Goal: Find contact information: Find contact information

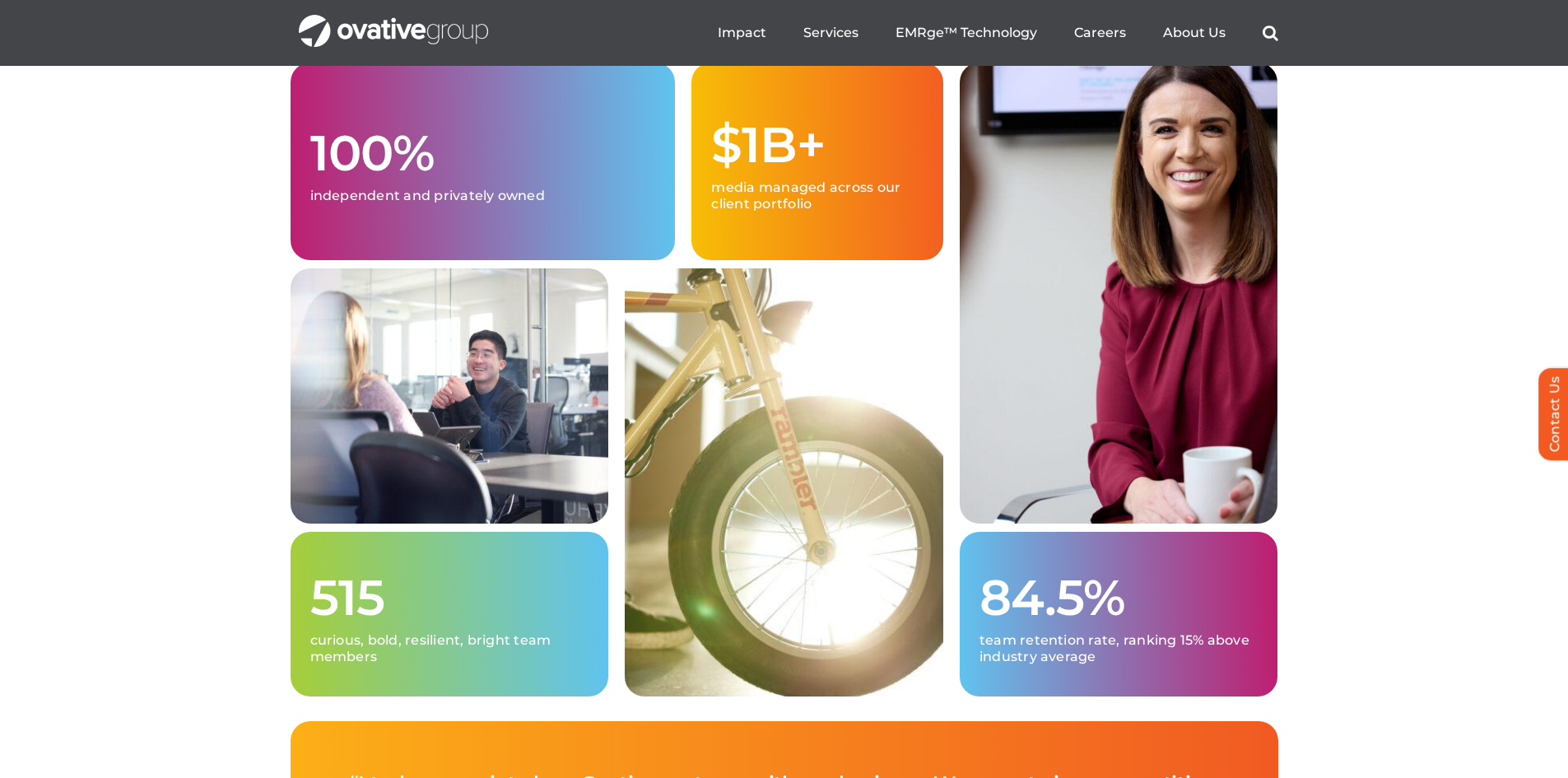
scroll to position [4034, 0]
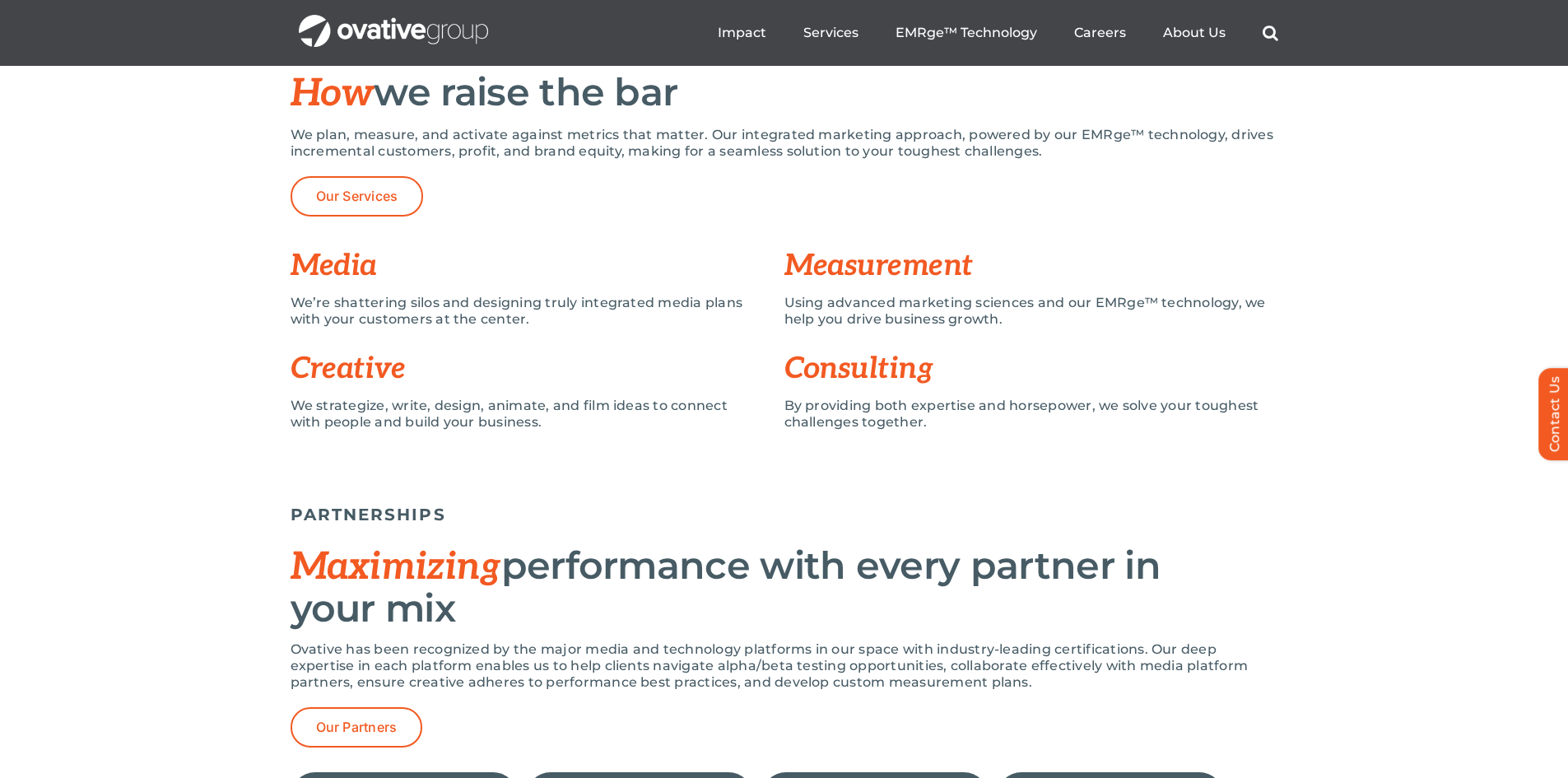
drag, startPoint x: 1394, startPoint y: 436, endPoint x: 1098, endPoint y: 177, distance: 393.3
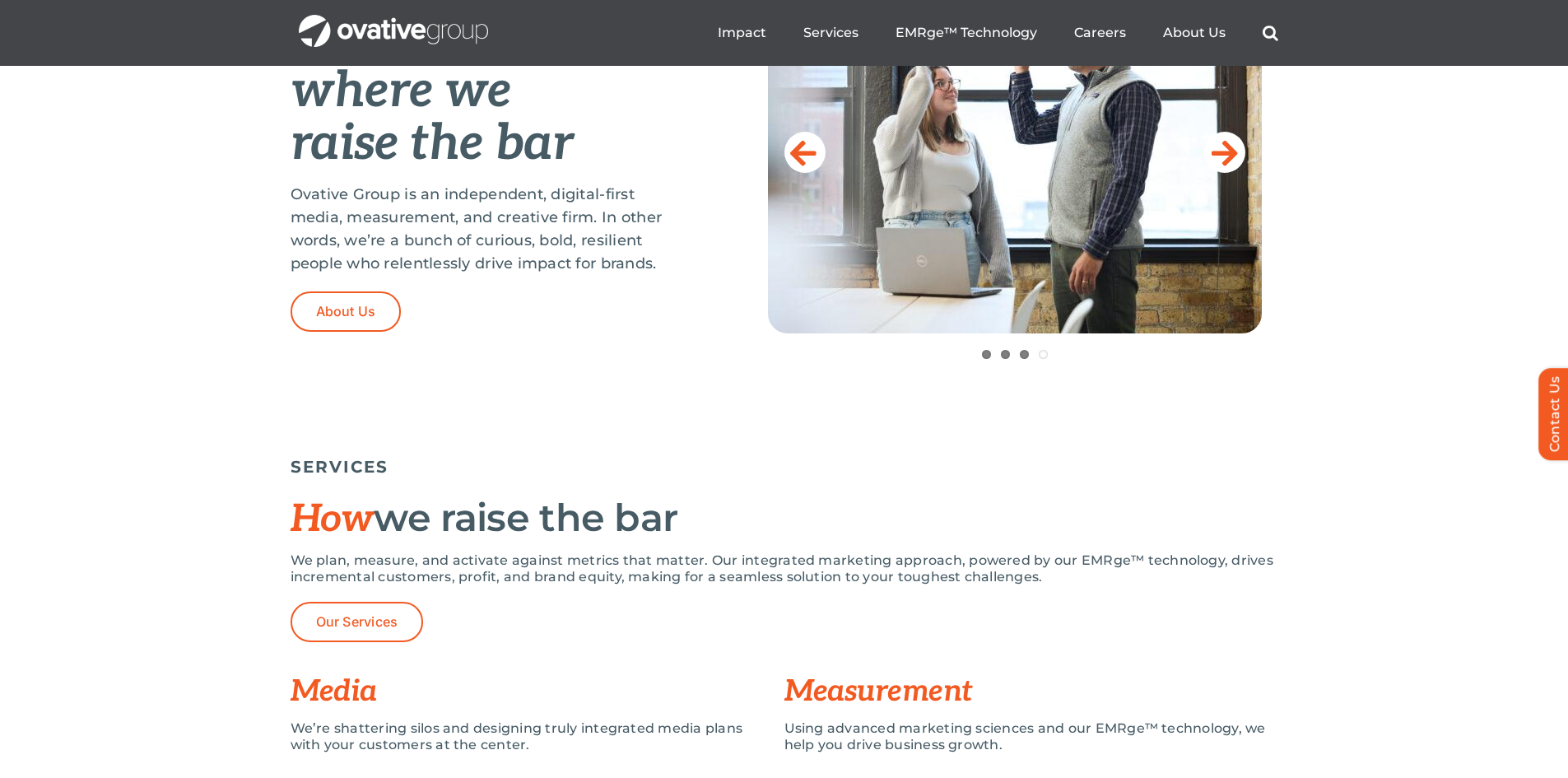
scroll to position [0, 0]
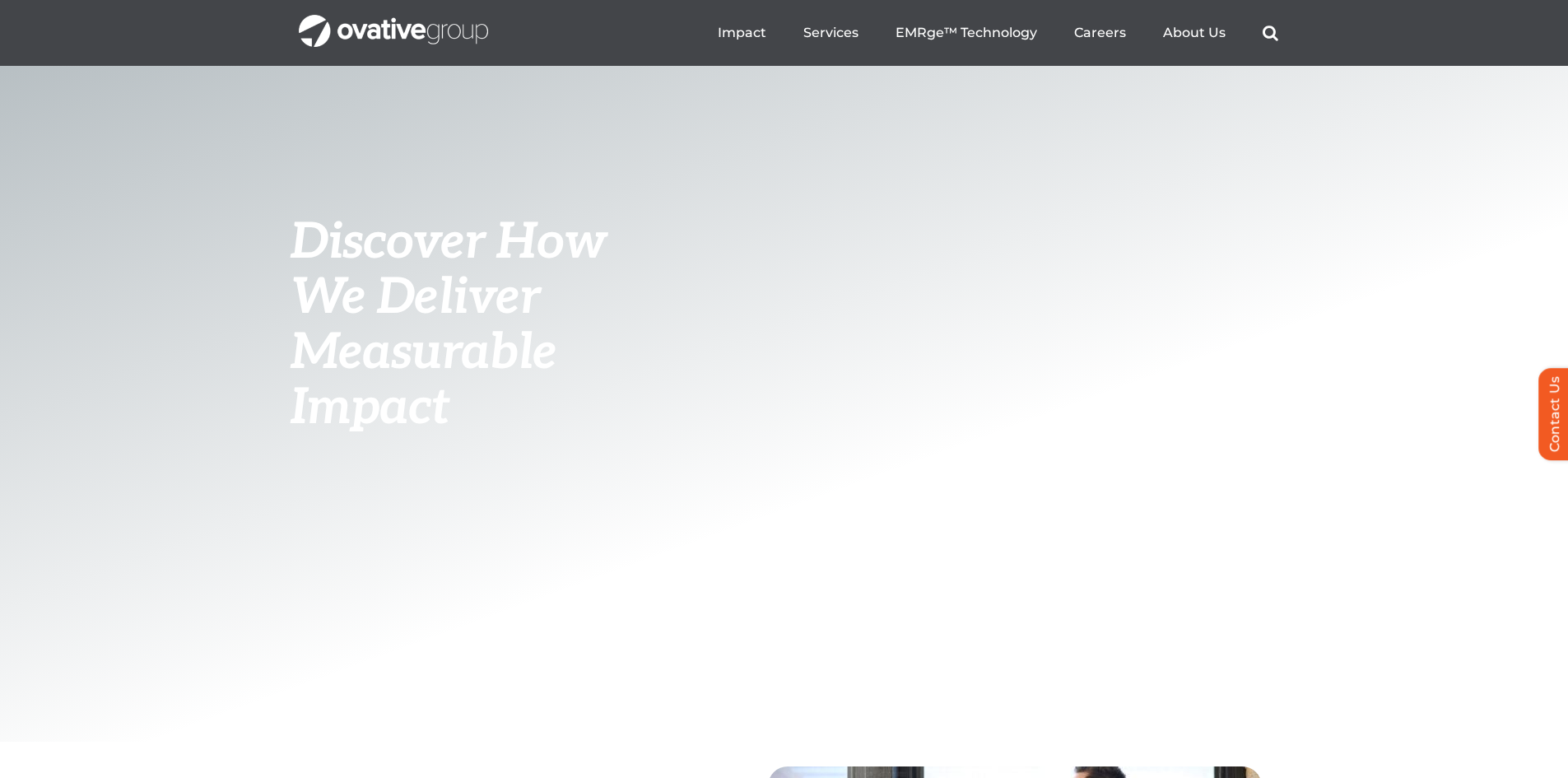
drag, startPoint x: 1093, startPoint y: 318, endPoint x: 47, endPoint y: -66, distance: 1114.3
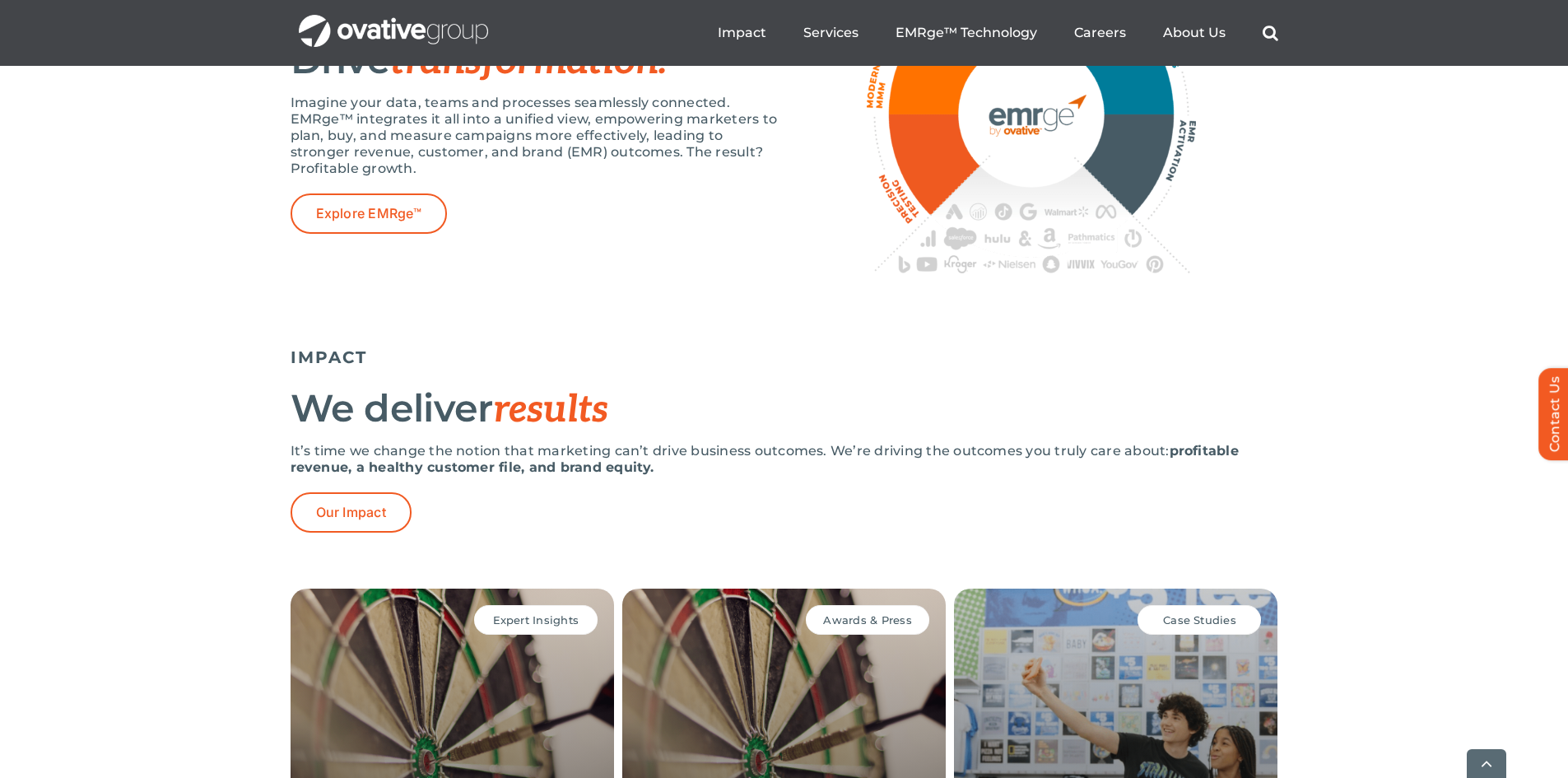
scroll to position [3293, 0]
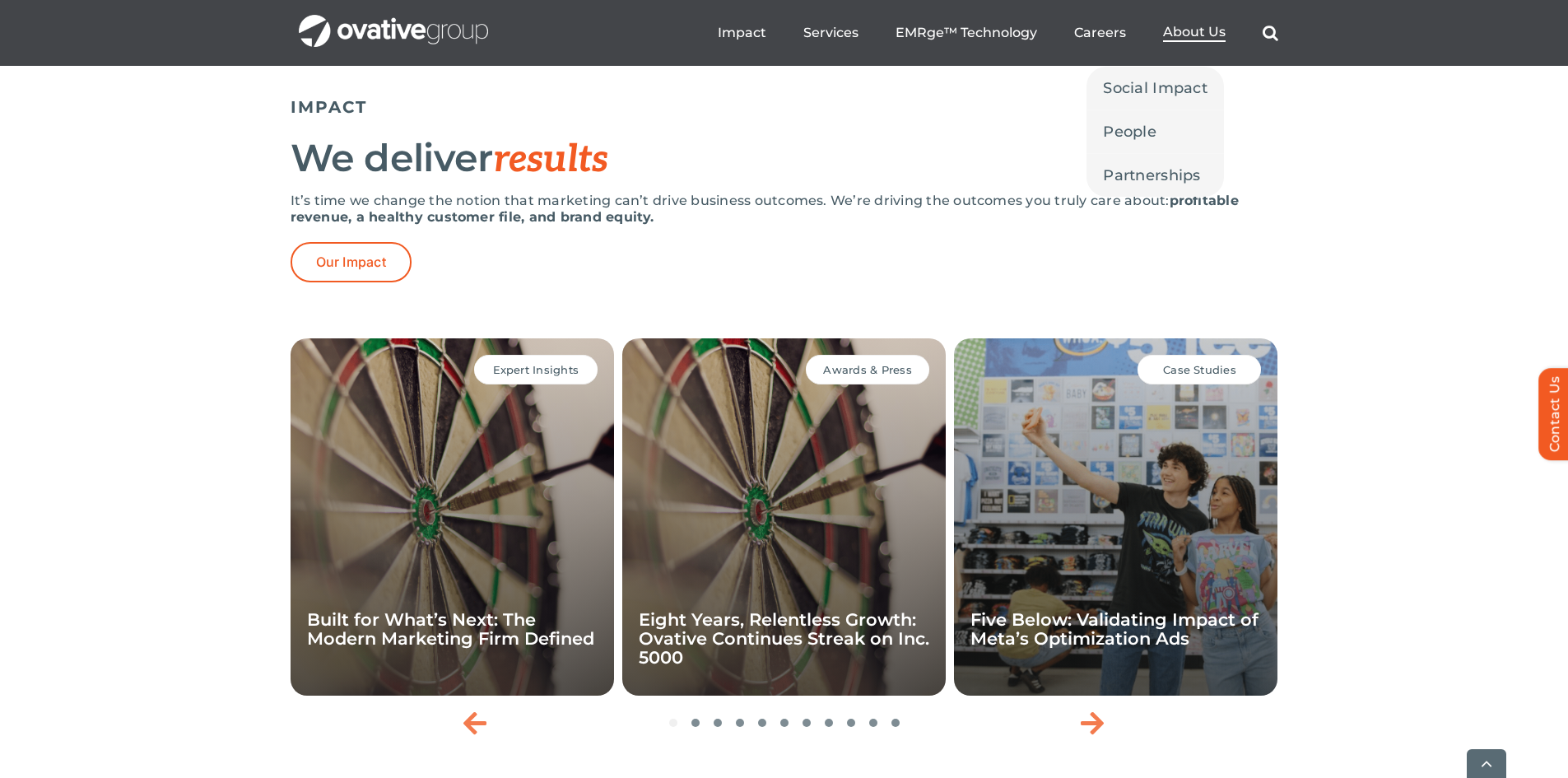
click at [1186, 34] on span "About Us" at bounding box center [1194, 32] width 62 height 17
click at [1149, 135] on span "People" at bounding box center [1129, 131] width 54 height 23
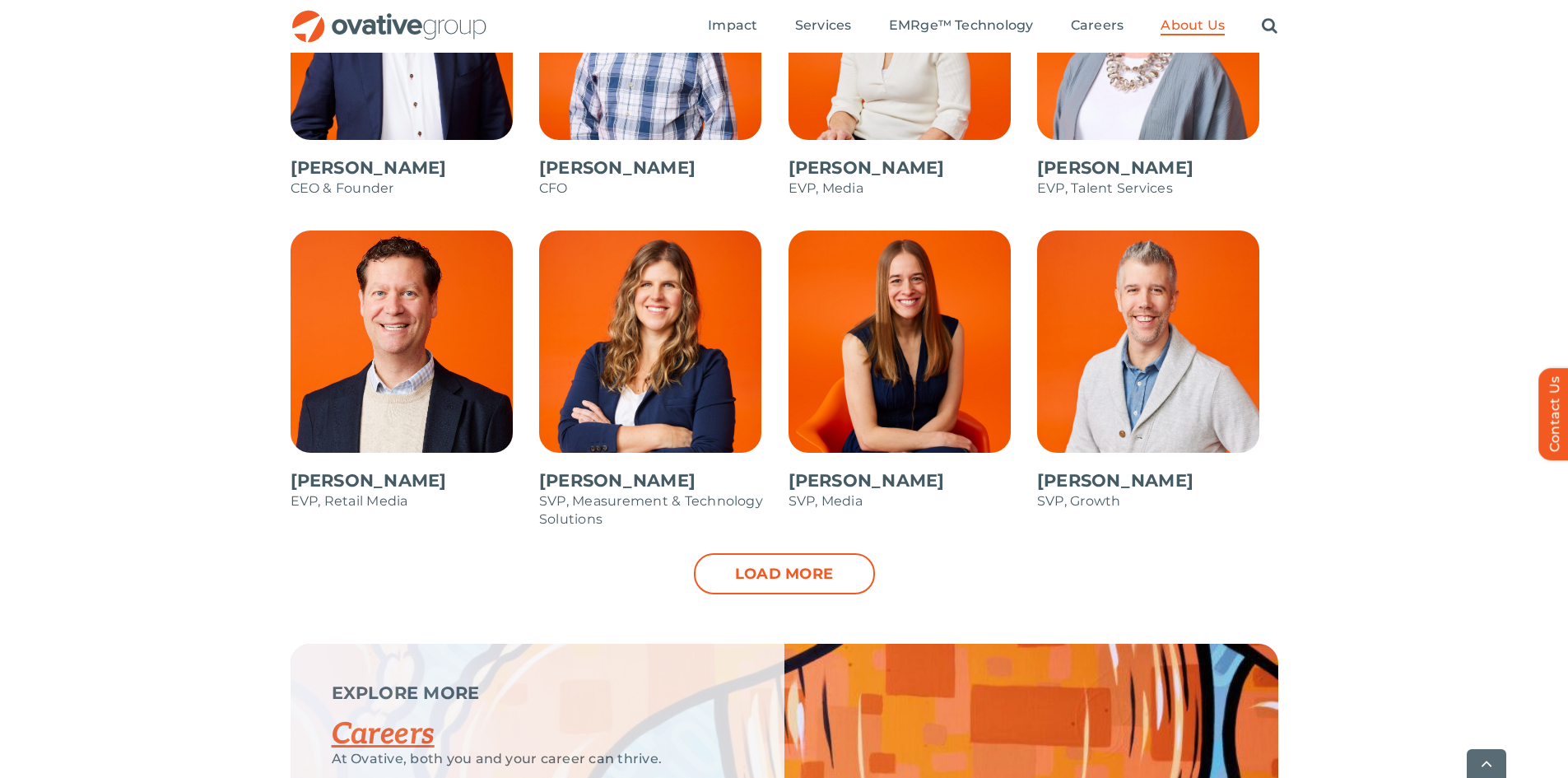
scroll to position [1647, 0]
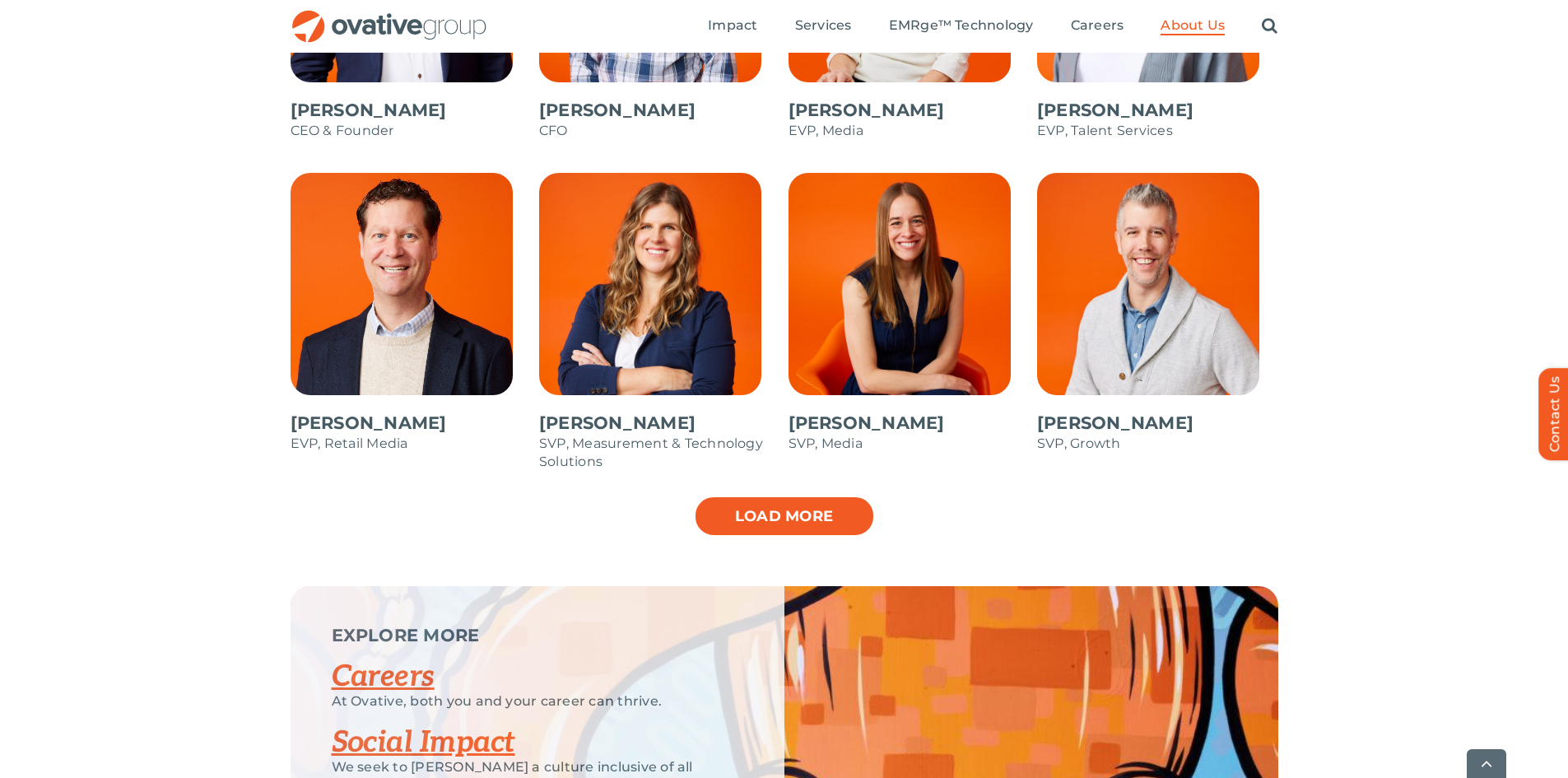
click at [824, 514] on link "Load more" at bounding box center [784, 516] width 181 height 41
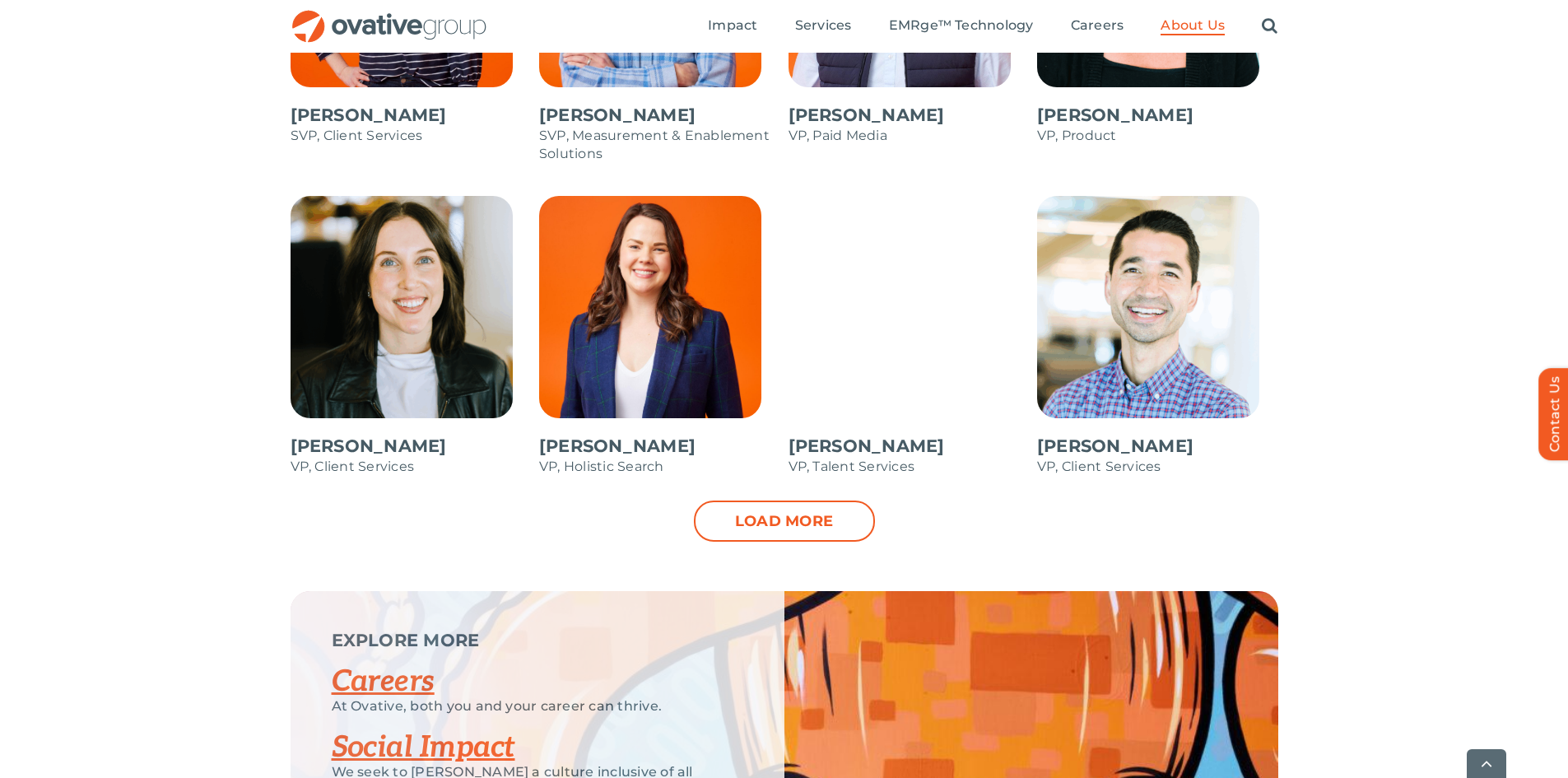
scroll to position [2388, 0]
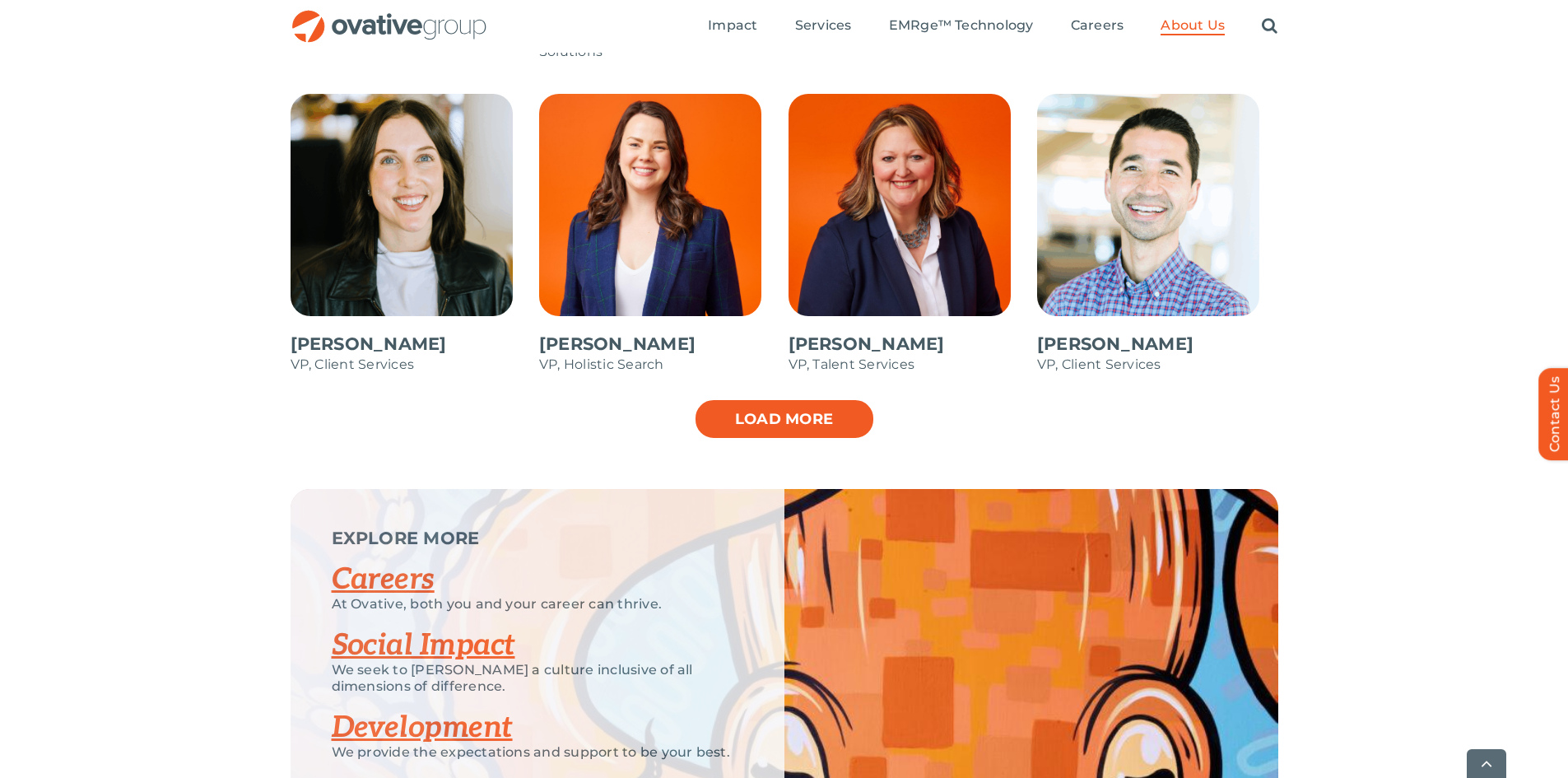
click at [782, 428] on link "Load more" at bounding box center [784, 419] width 181 height 41
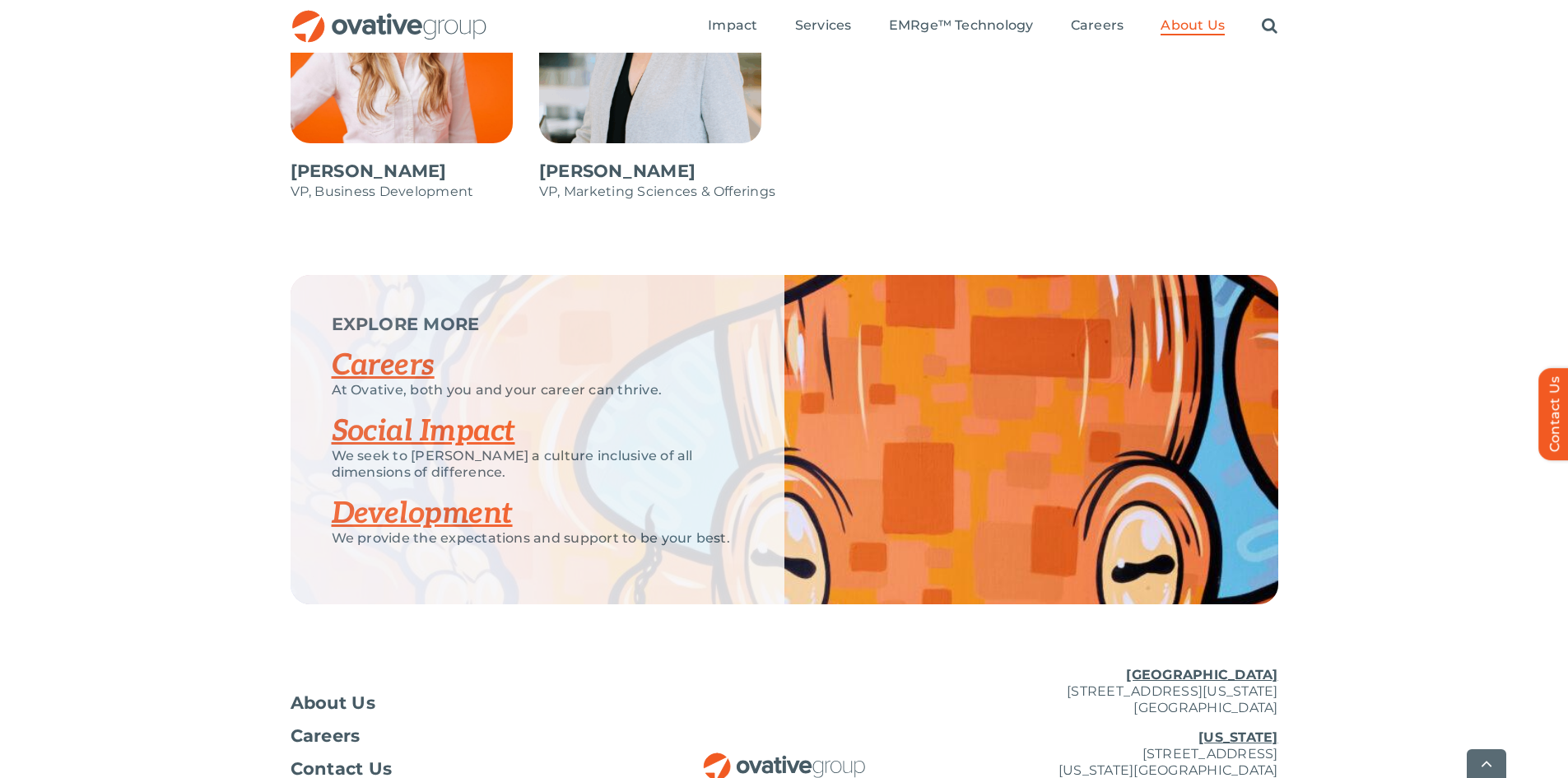
scroll to position [3036, 0]
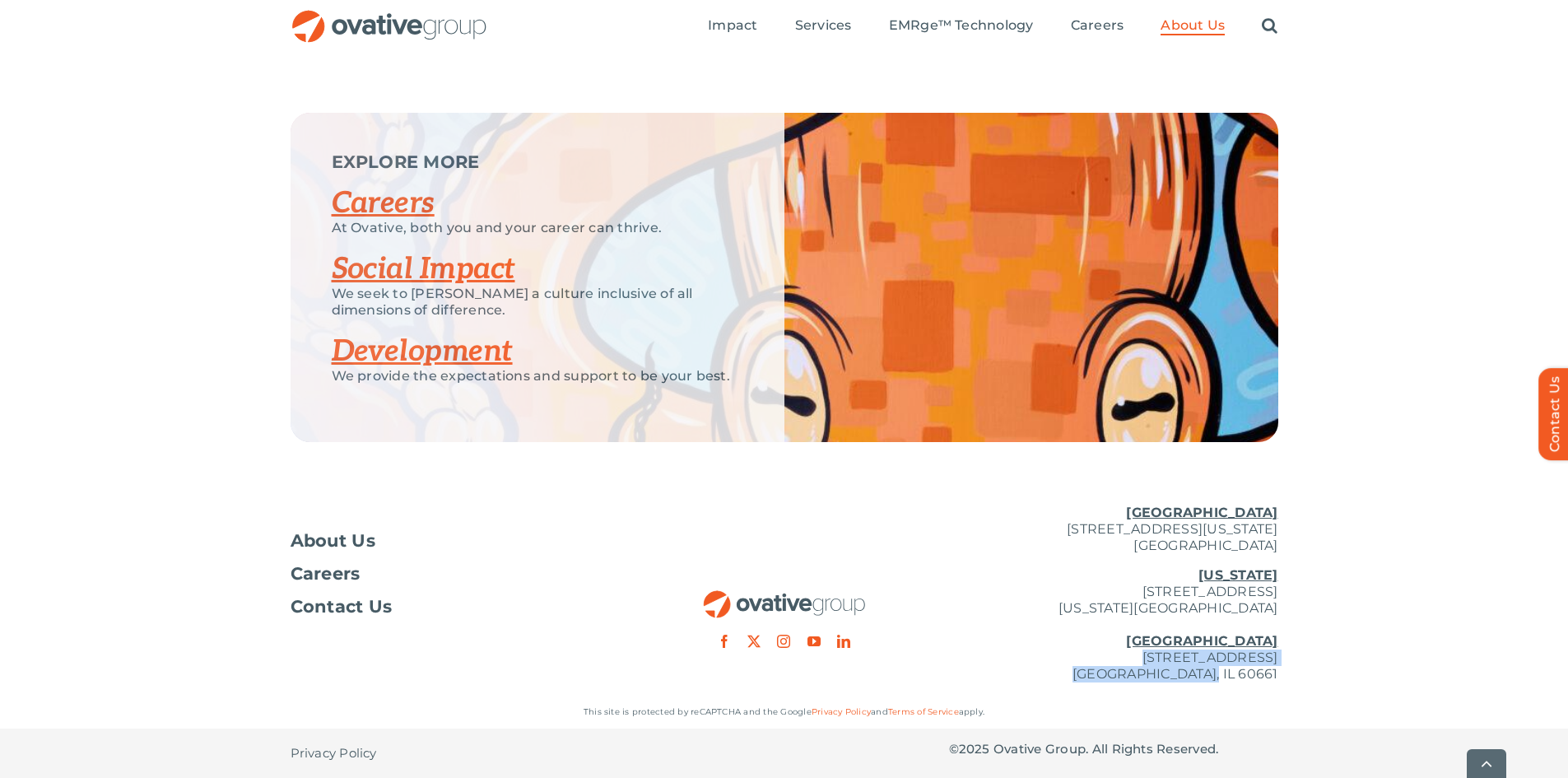
drag, startPoint x: 1010, startPoint y: 657, endPoint x: 1282, endPoint y: 667, distance: 272.2
click at [1282, 667] on div "About Us Careers Contact Us [GEOGRAPHIC_DATA] [STREET_ADDRESS][GEOGRAPHIC_DATA]…" at bounding box center [784, 594] width 1568 height 204
copy p "[STREET_ADDRESS]"
